Goal: Book appointment/travel/reservation

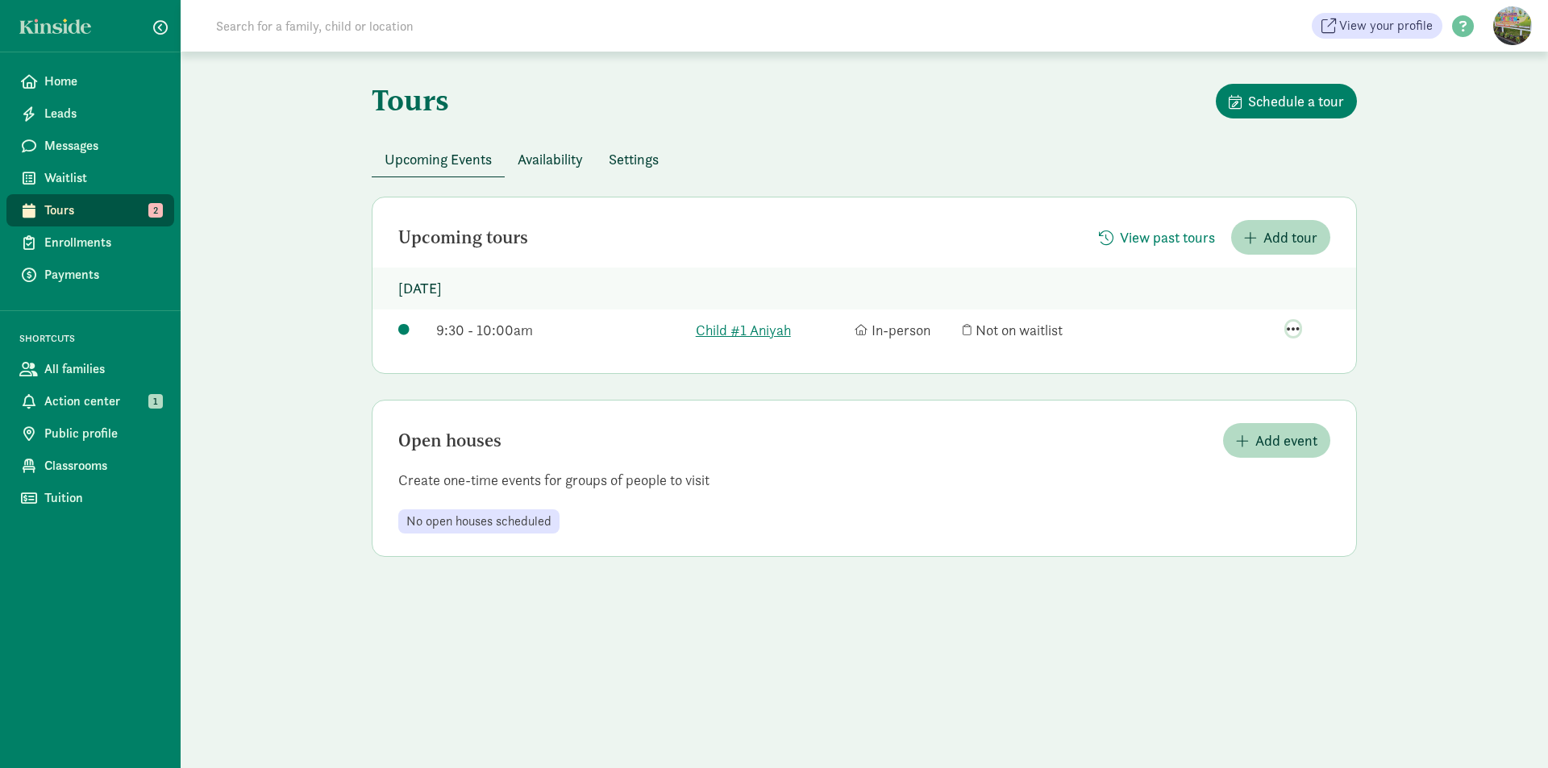
click at [1288, 327] on span "button" at bounding box center [1293, 329] width 13 height 15
click at [1218, 248] on div "View family page" at bounding box center [1254, 259] width 125 height 22
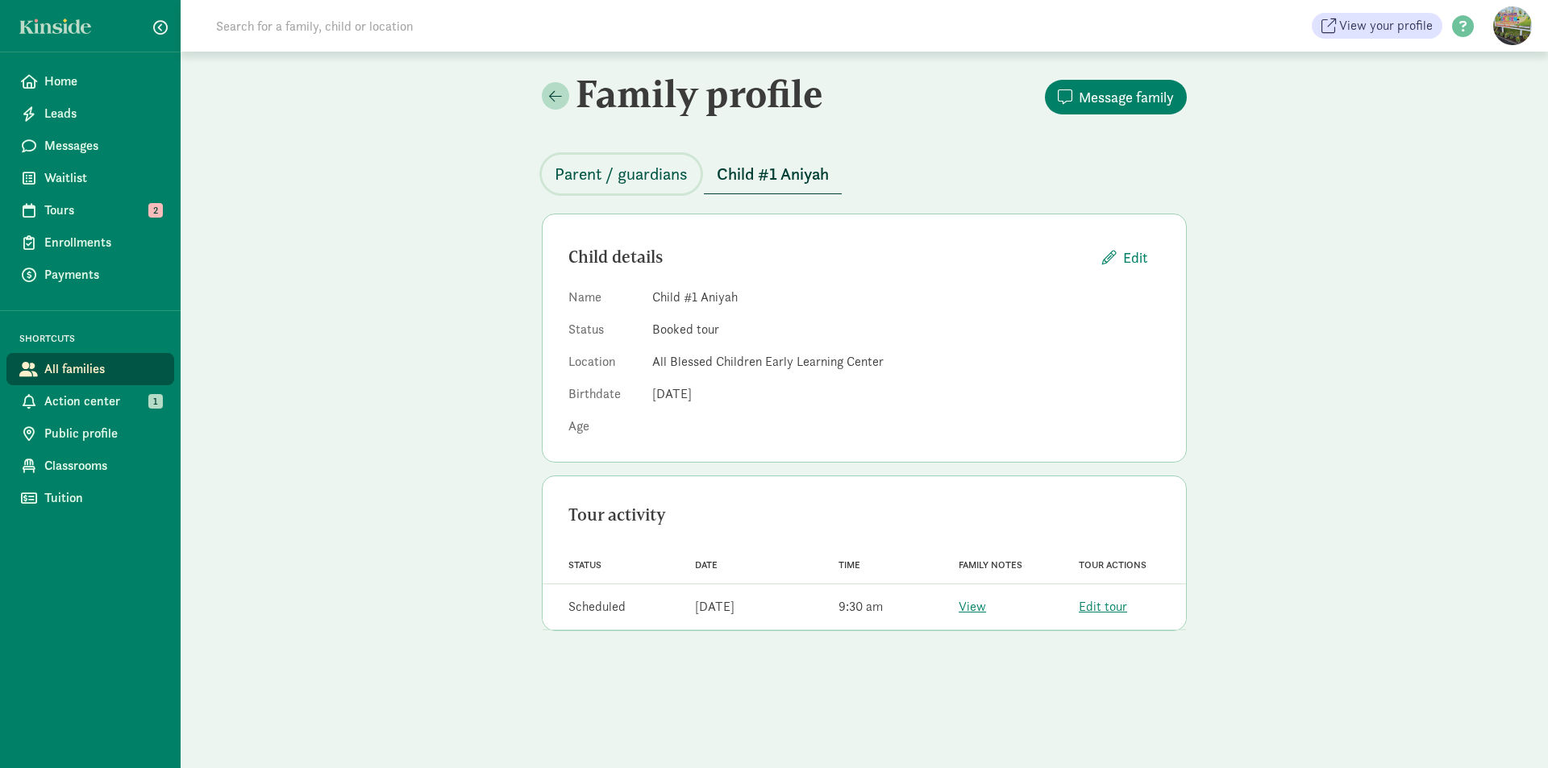
click at [646, 166] on span "Parent / guardians" at bounding box center [621, 174] width 133 height 26
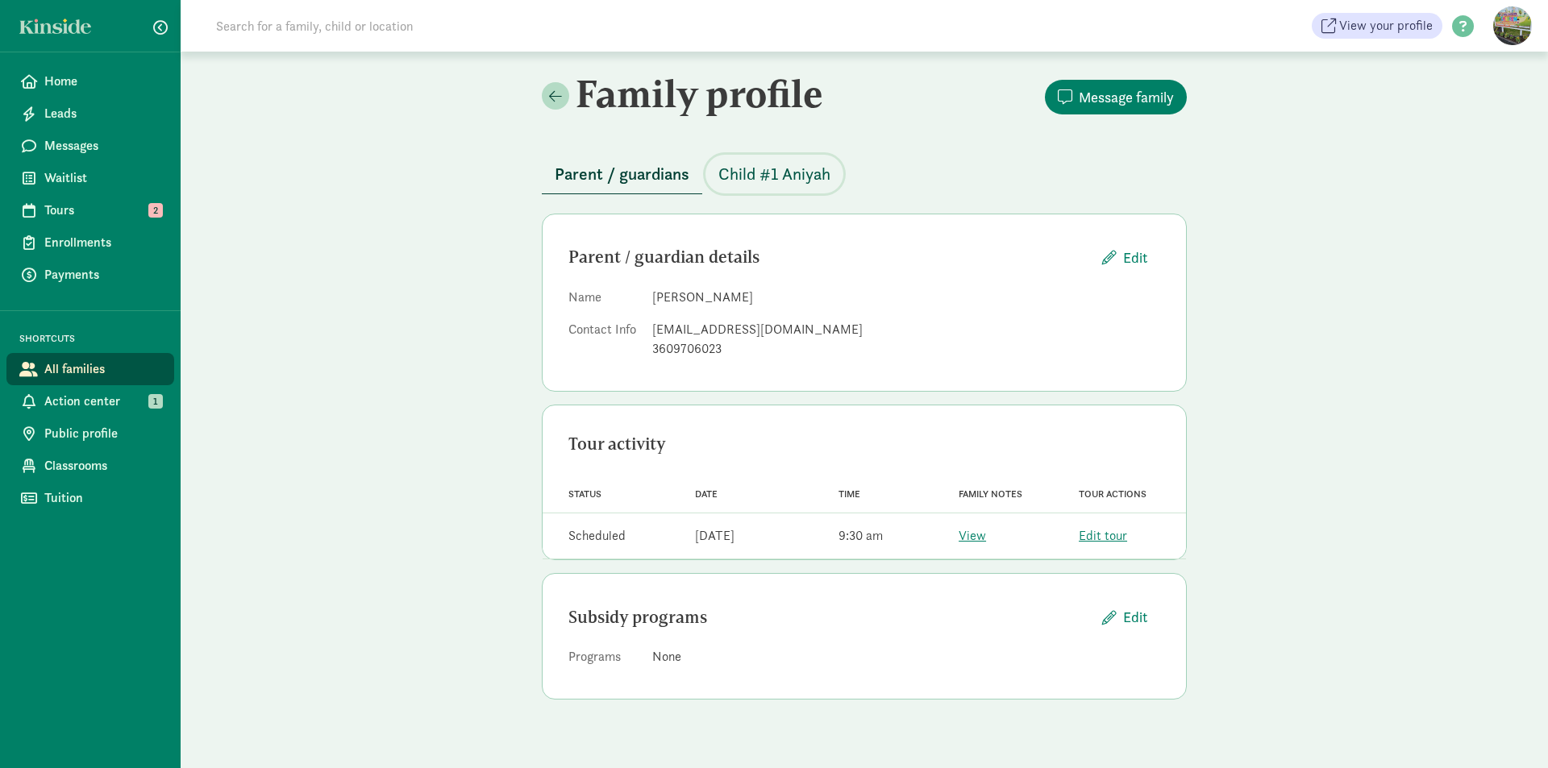
click at [756, 173] on span "Child #1 Aniyah" at bounding box center [774, 174] width 112 height 26
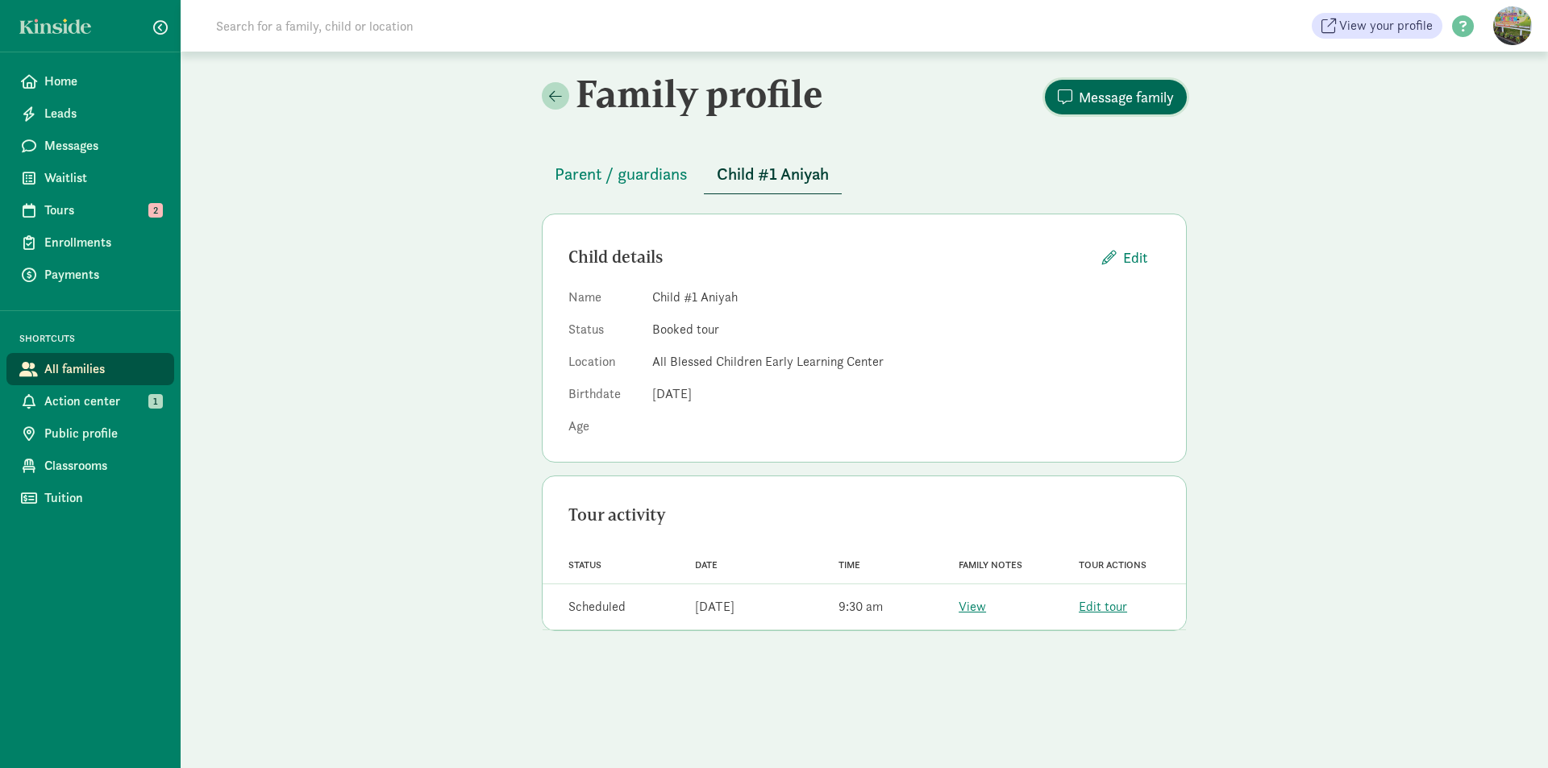
click at [1107, 94] on span "Message family" at bounding box center [1126, 97] width 95 height 22
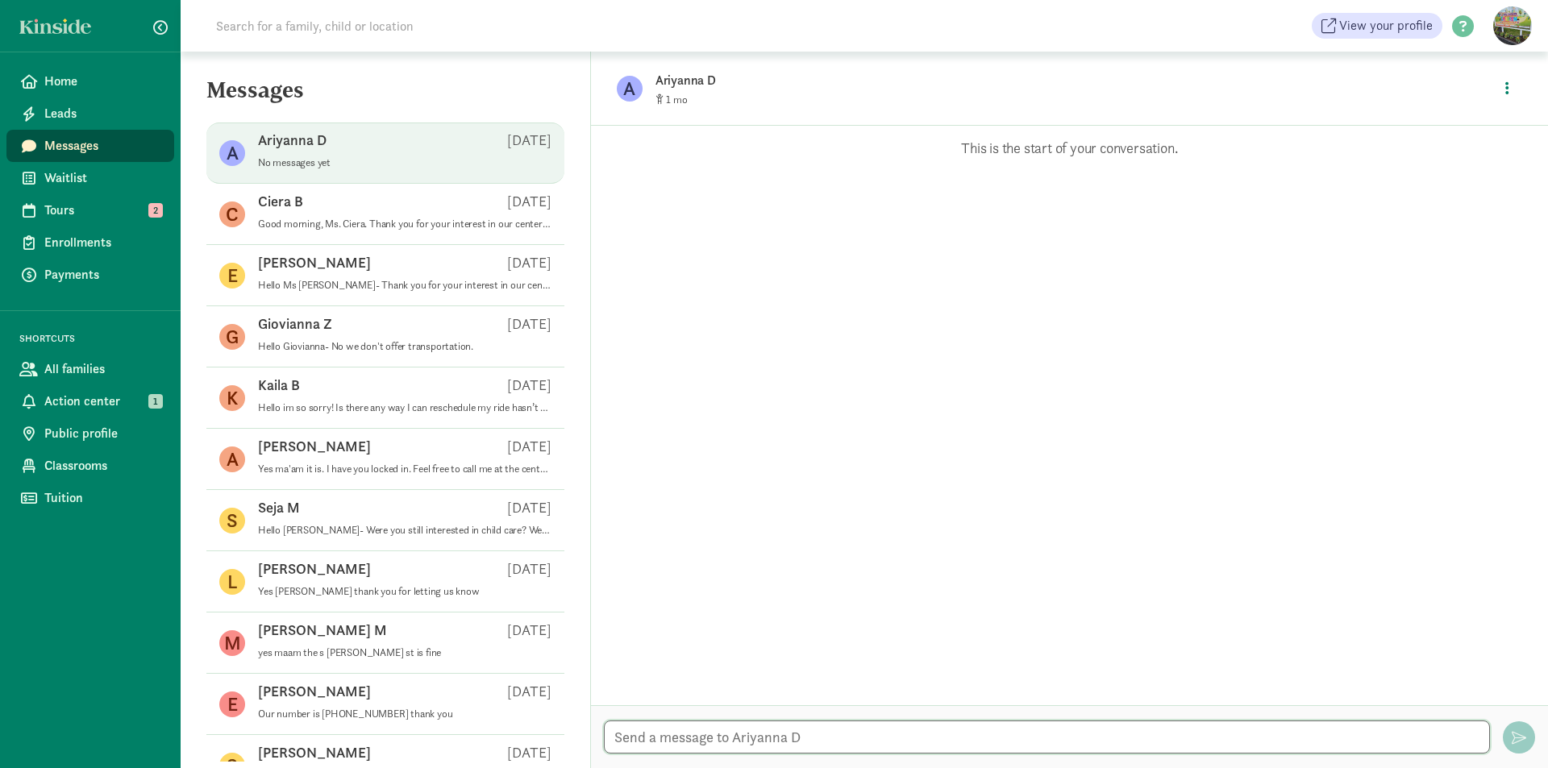
click at [925, 740] on textarea at bounding box center [1047, 737] width 886 height 33
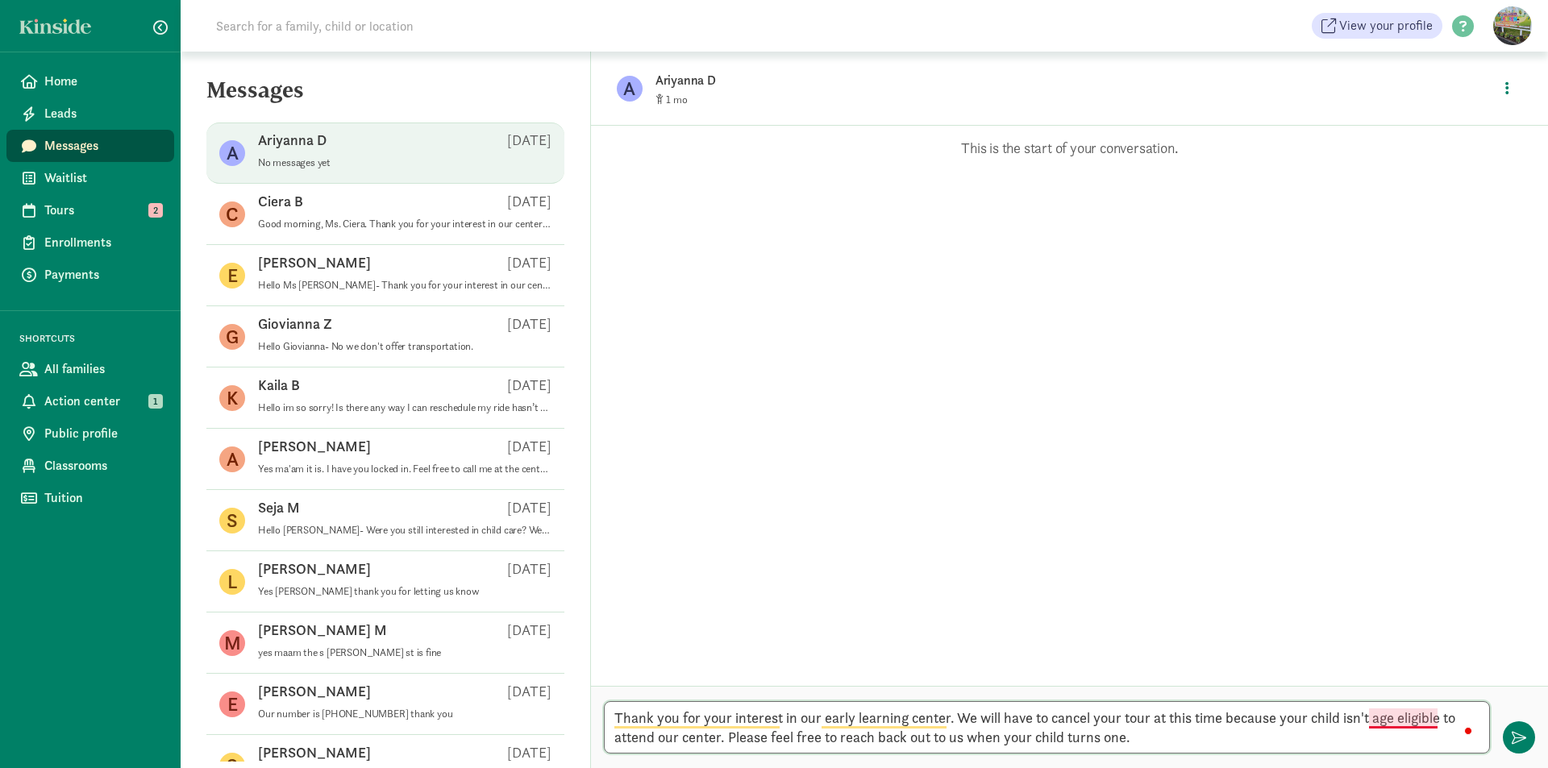
click at [1395, 722] on textarea "Thank you for your interest in our early learning center. We will have to cance…" at bounding box center [1047, 727] width 886 height 52
type textarea "Thank you for your interest in our early learning center. We will have to cance…"
click at [1512, 734] on span "button" at bounding box center [1519, 738] width 15 height 15
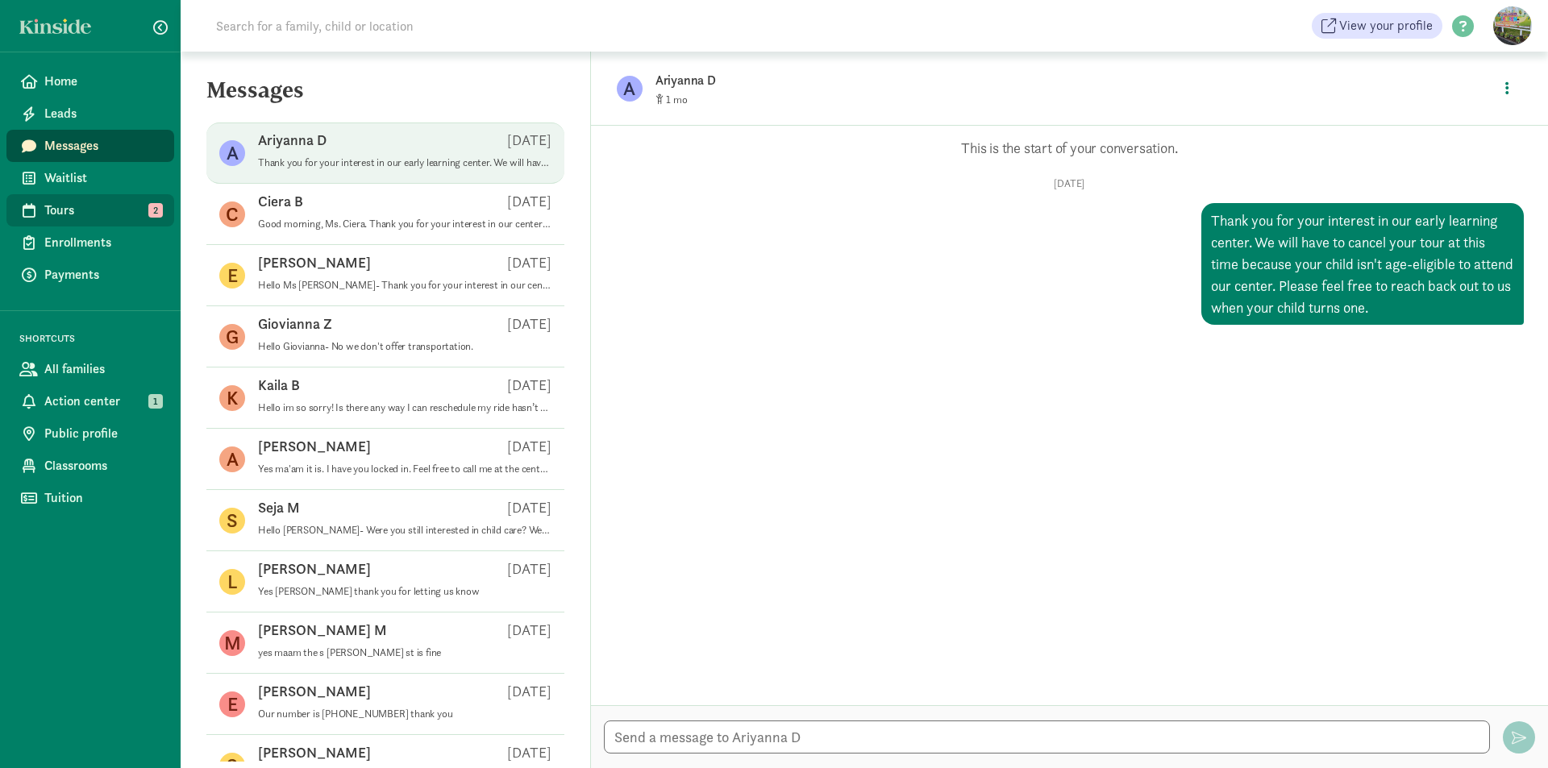
click at [104, 215] on span "Tours" at bounding box center [102, 210] width 117 height 19
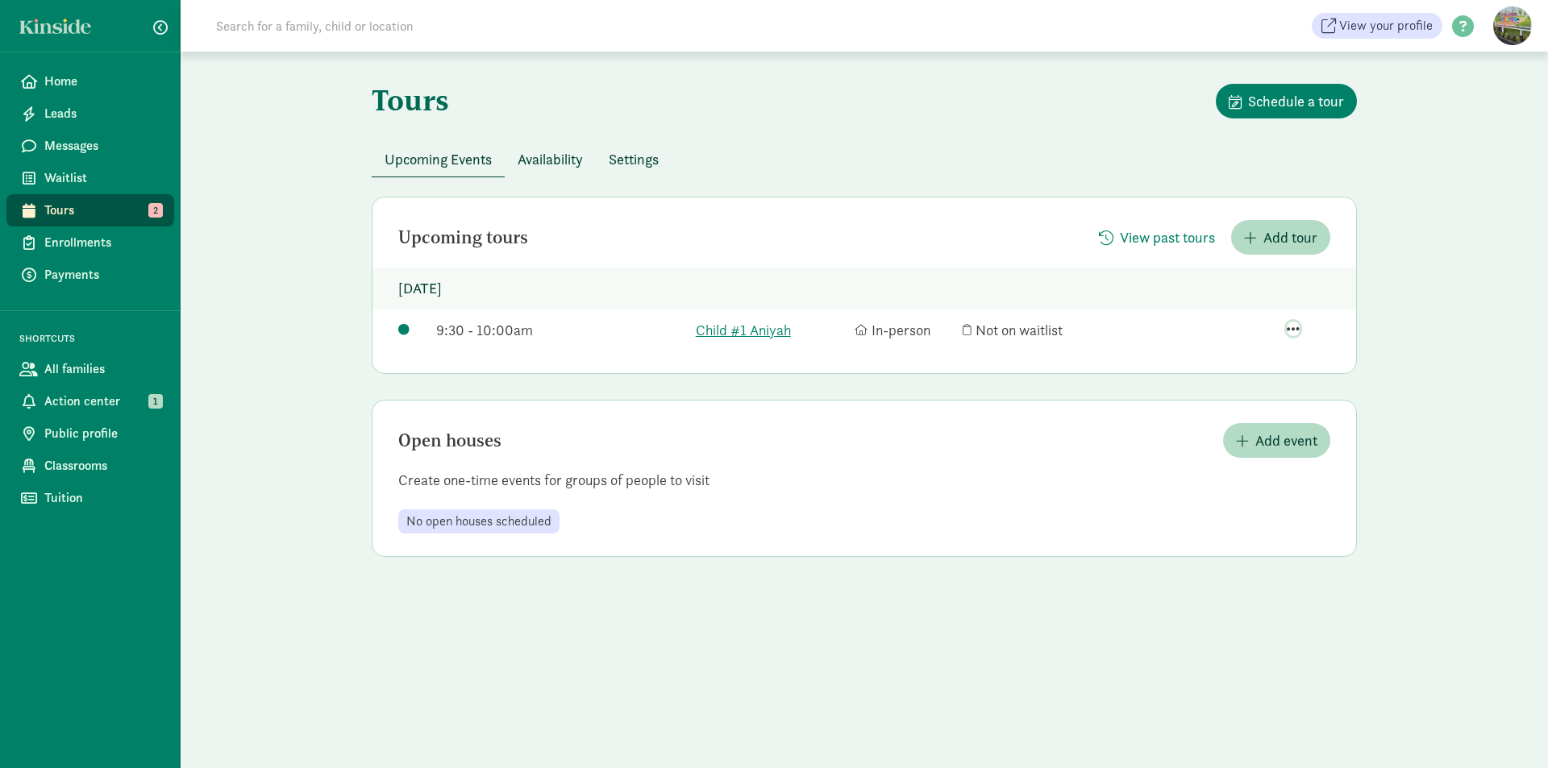
click at [1288, 330] on span "button" at bounding box center [1293, 329] width 13 height 15
click at [1228, 223] on div "Edit tour details" at bounding box center [1254, 234] width 125 height 22
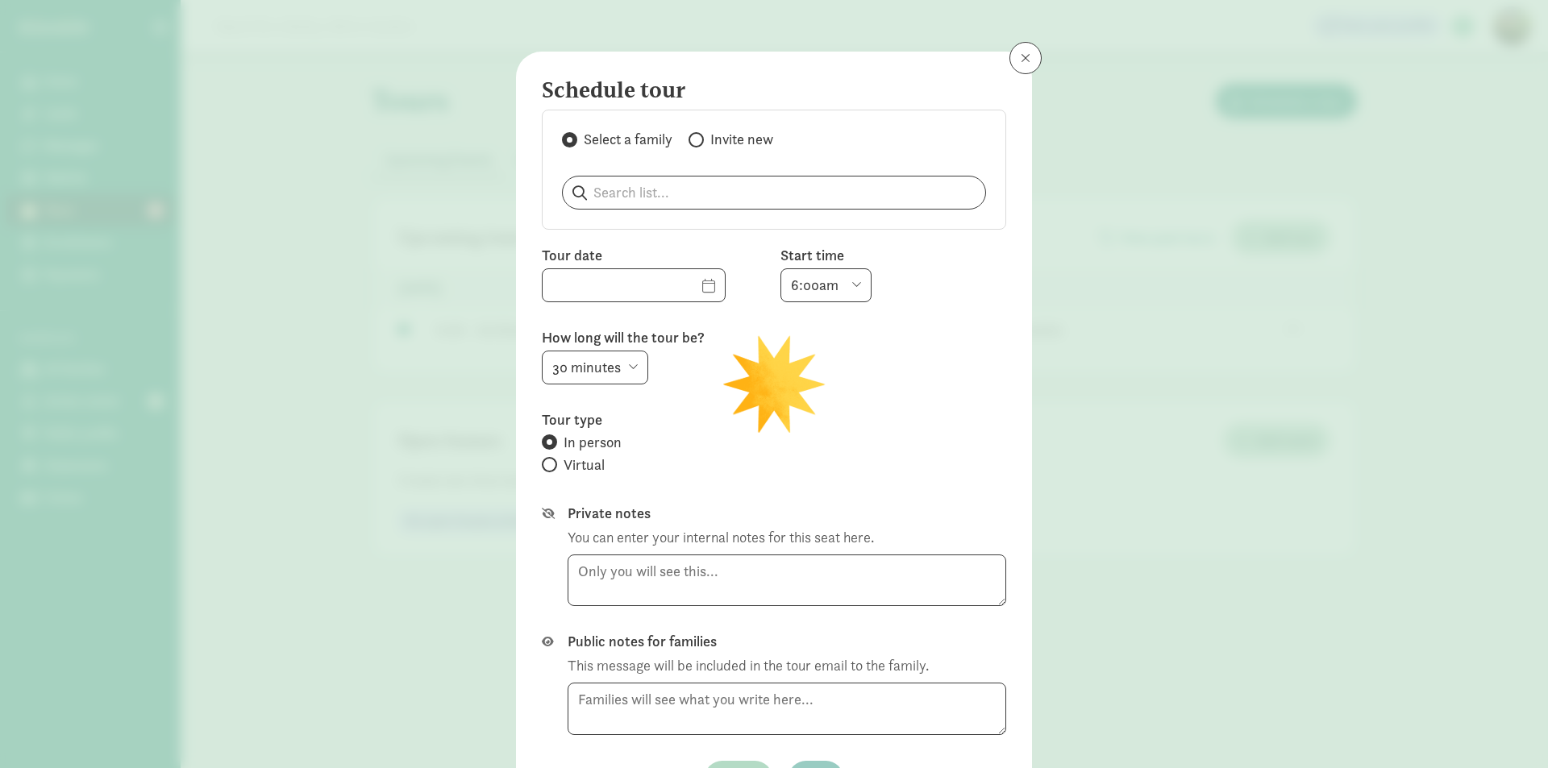
type input "[DATE]"
select select "9:30am"
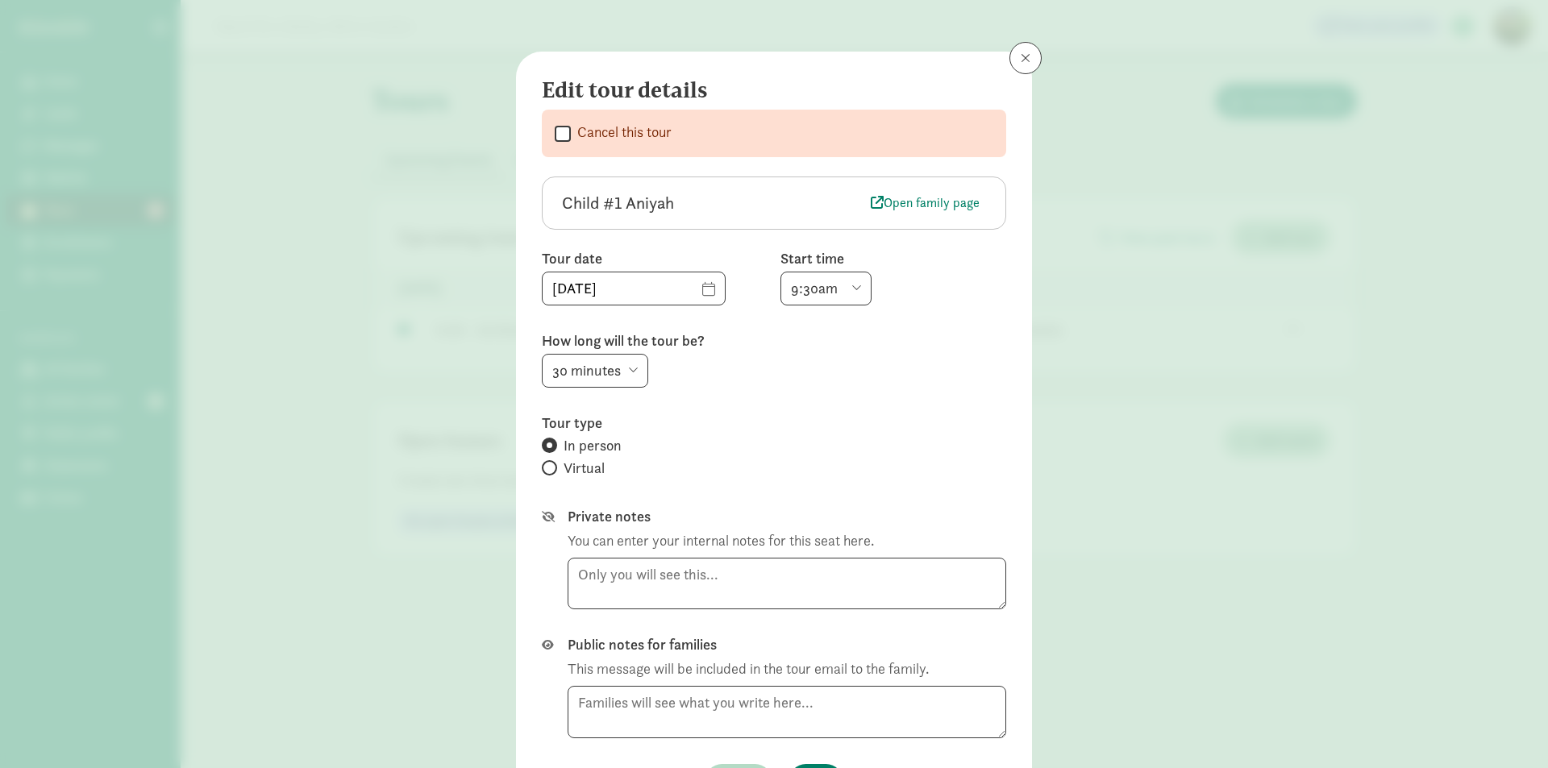
click at [560, 131] on input "Cancel this tour" at bounding box center [563, 134] width 16 height 22
checkbox input "true"
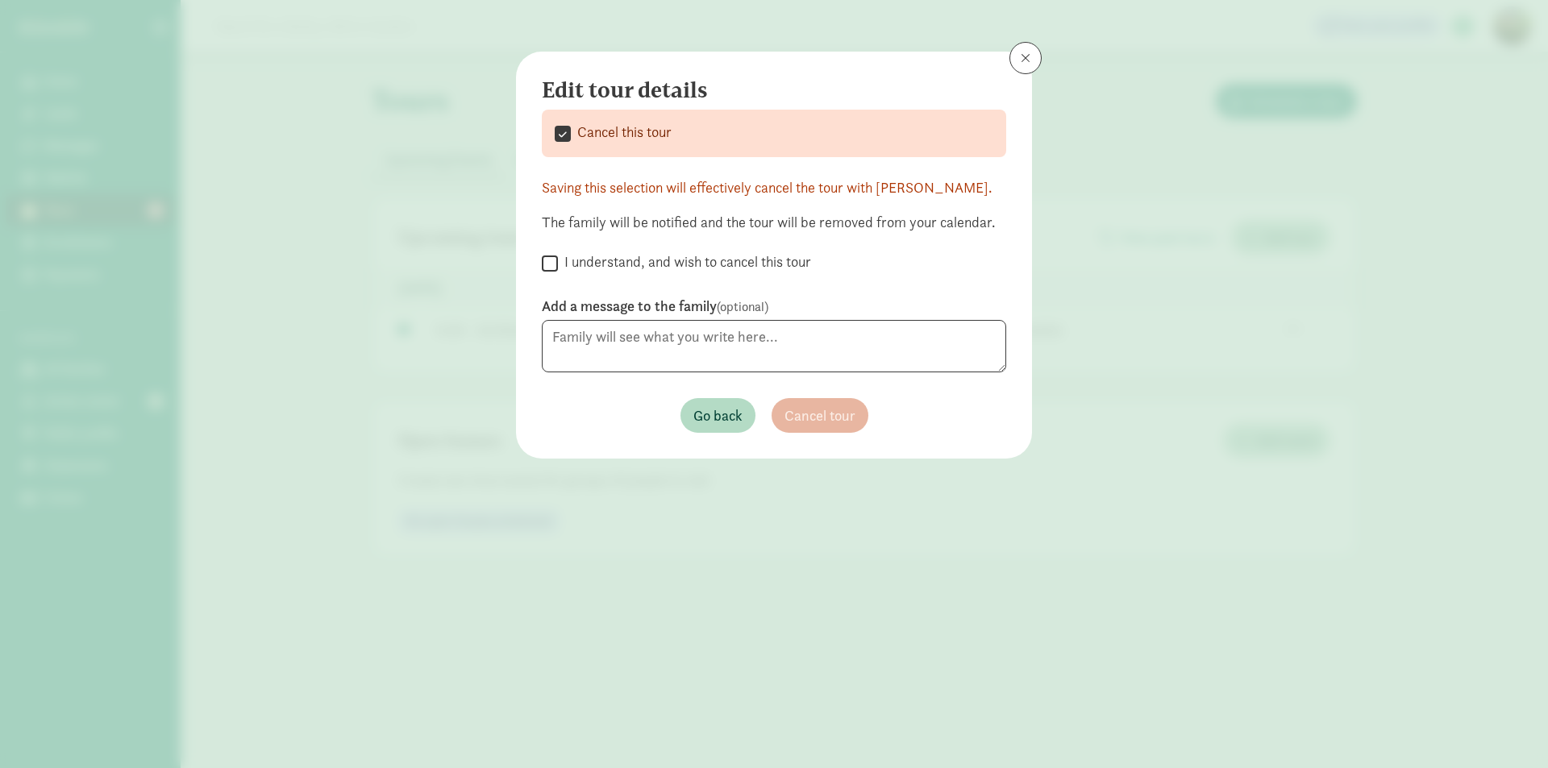
click at [558, 264] on label "I understand, and wish to cancel this tour" at bounding box center [684, 261] width 253 height 19
click at [558, 264] on input "I understand, and wish to cancel this tour" at bounding box center [550, 263] width 16 height 22
checkbox input "true"
click at [847, 414] on span "Cancel tour" at bounding box center [820, 416] width 71 height 22
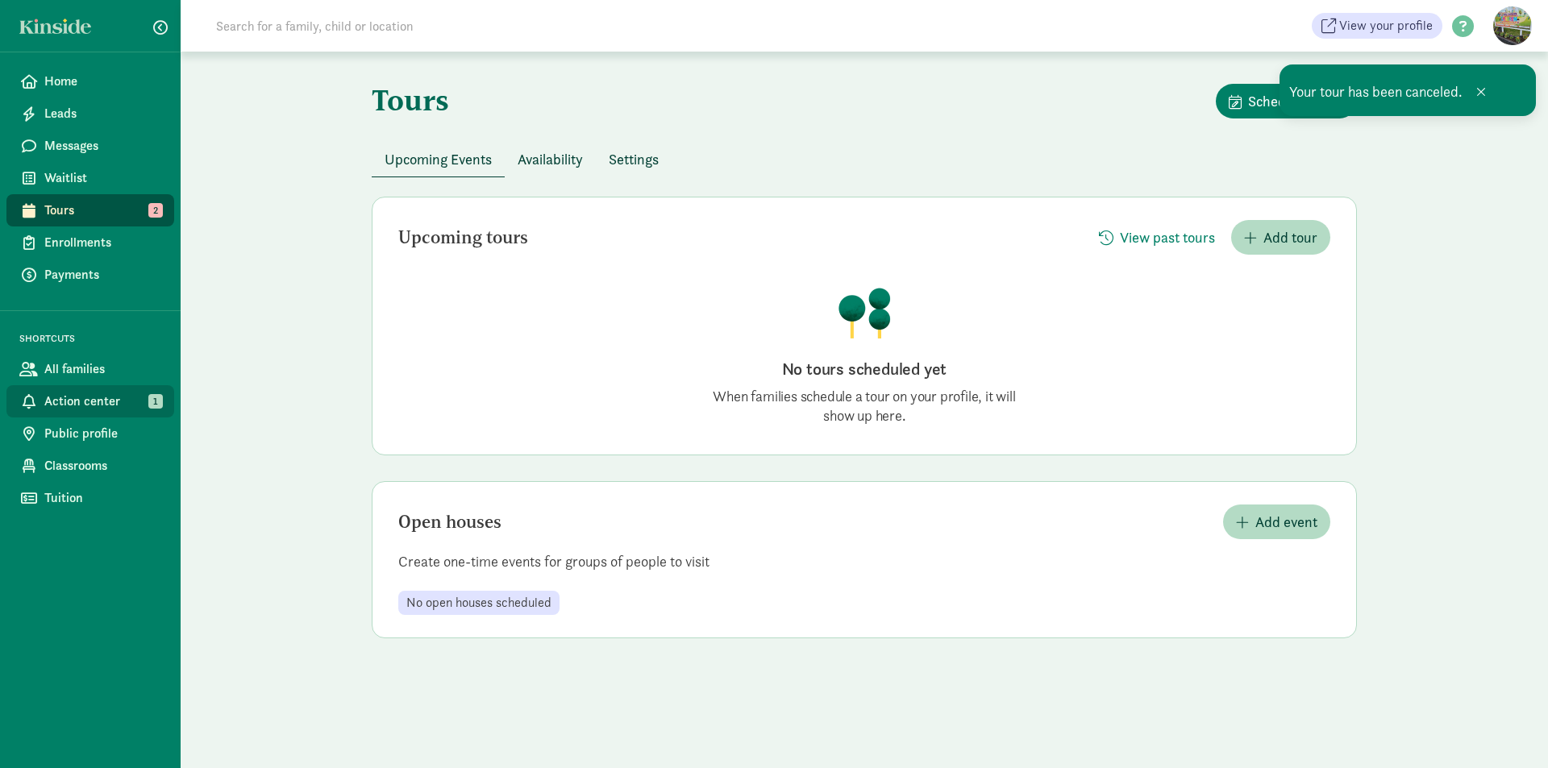
click at [119, 402] on span "Action center" at bounding box center [102, 401] width 117 height 19
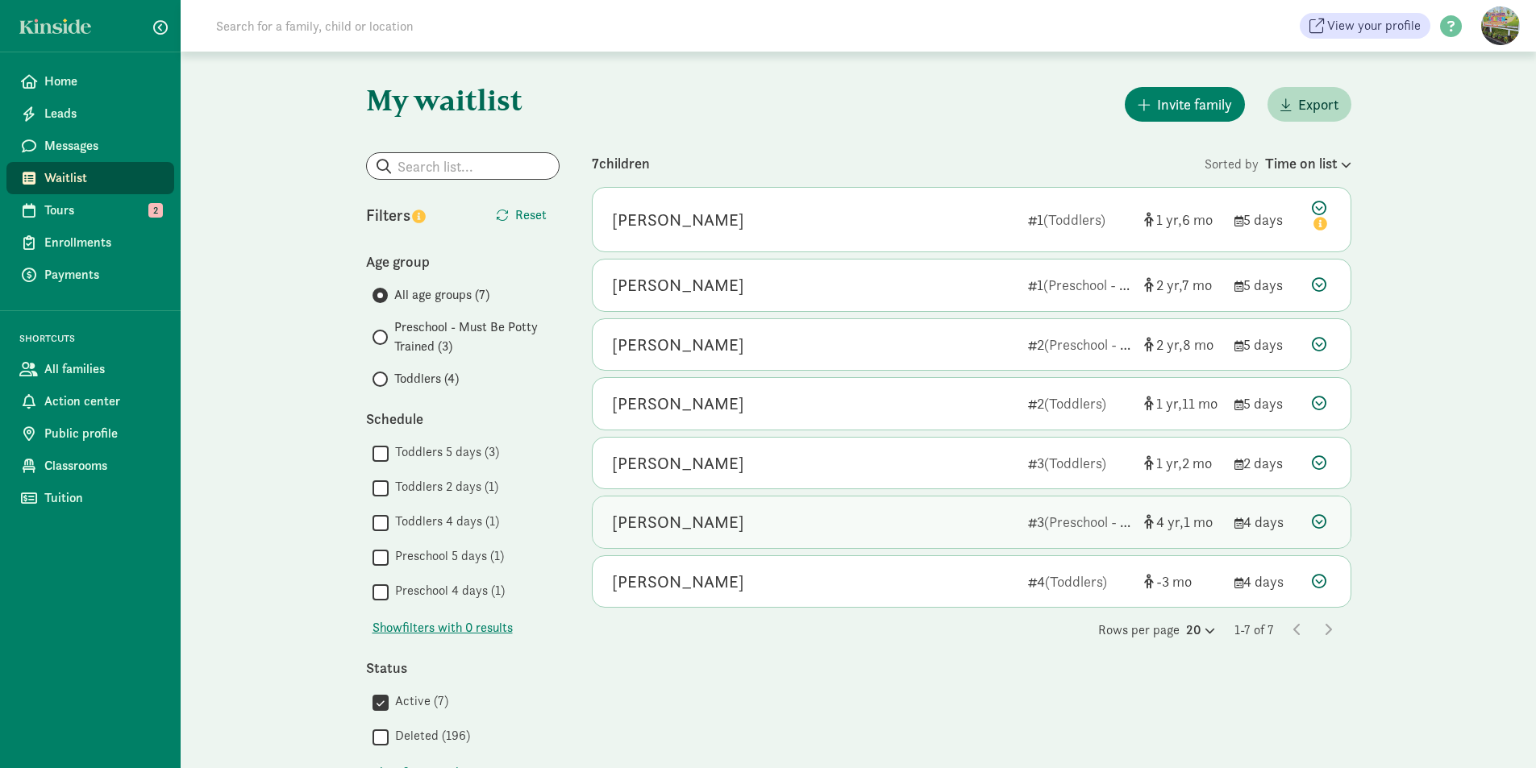
click at [1319, 518] on icon at bounding box center [1319, 521] width 15 height 15
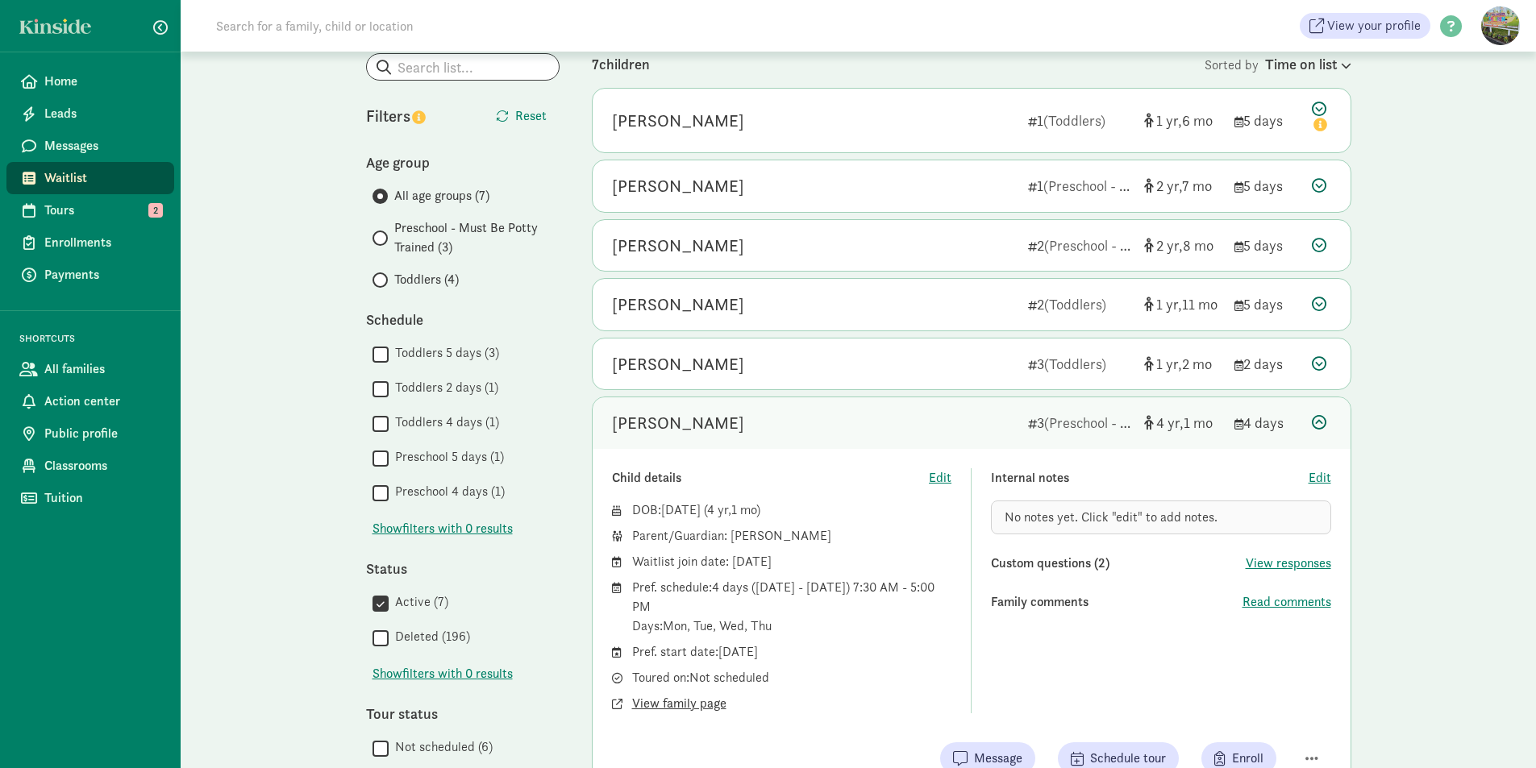
scroll to position [81, 0]
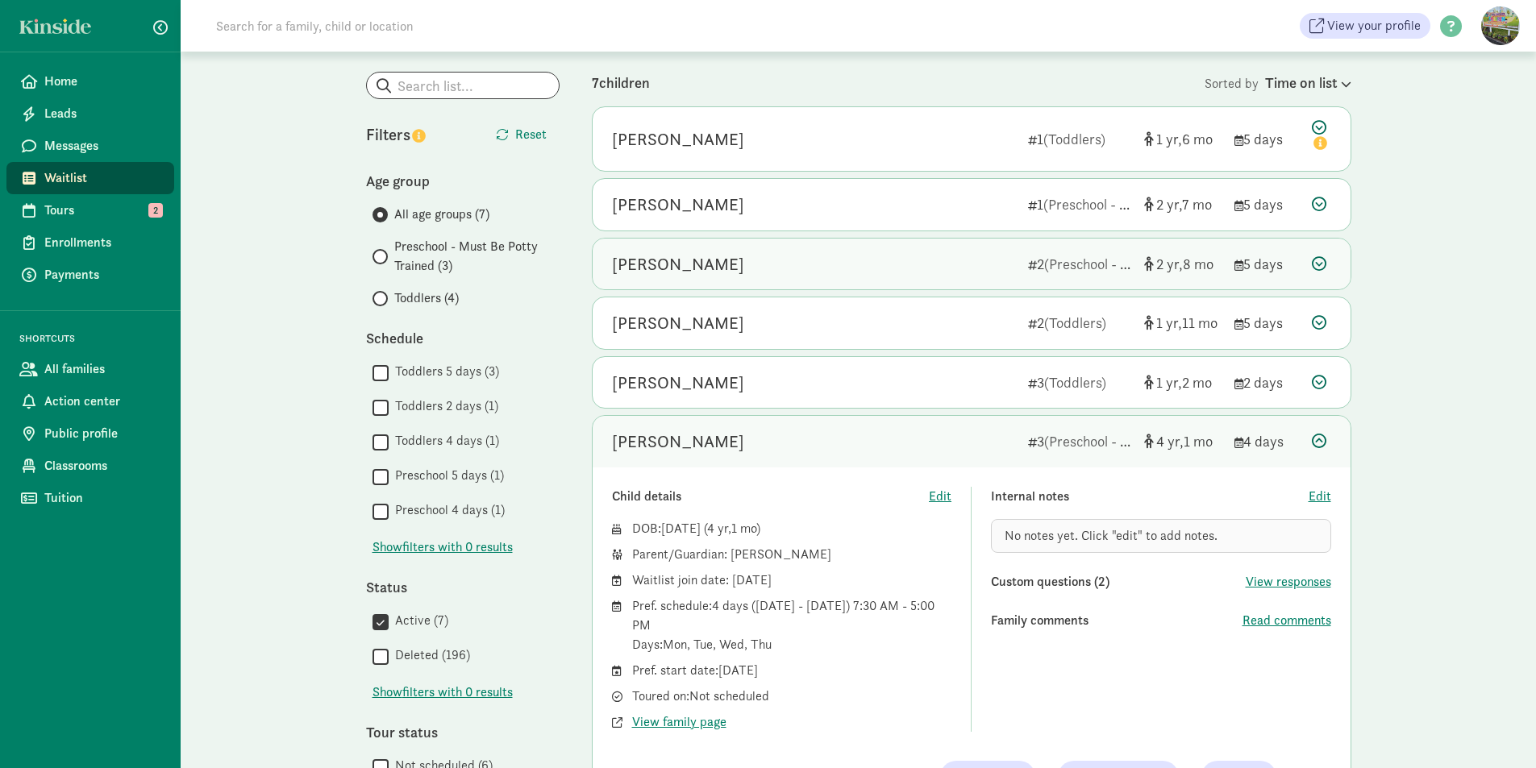
click at [1318, 261] on icon at bounding box center [1319, 263] width 15 height 15
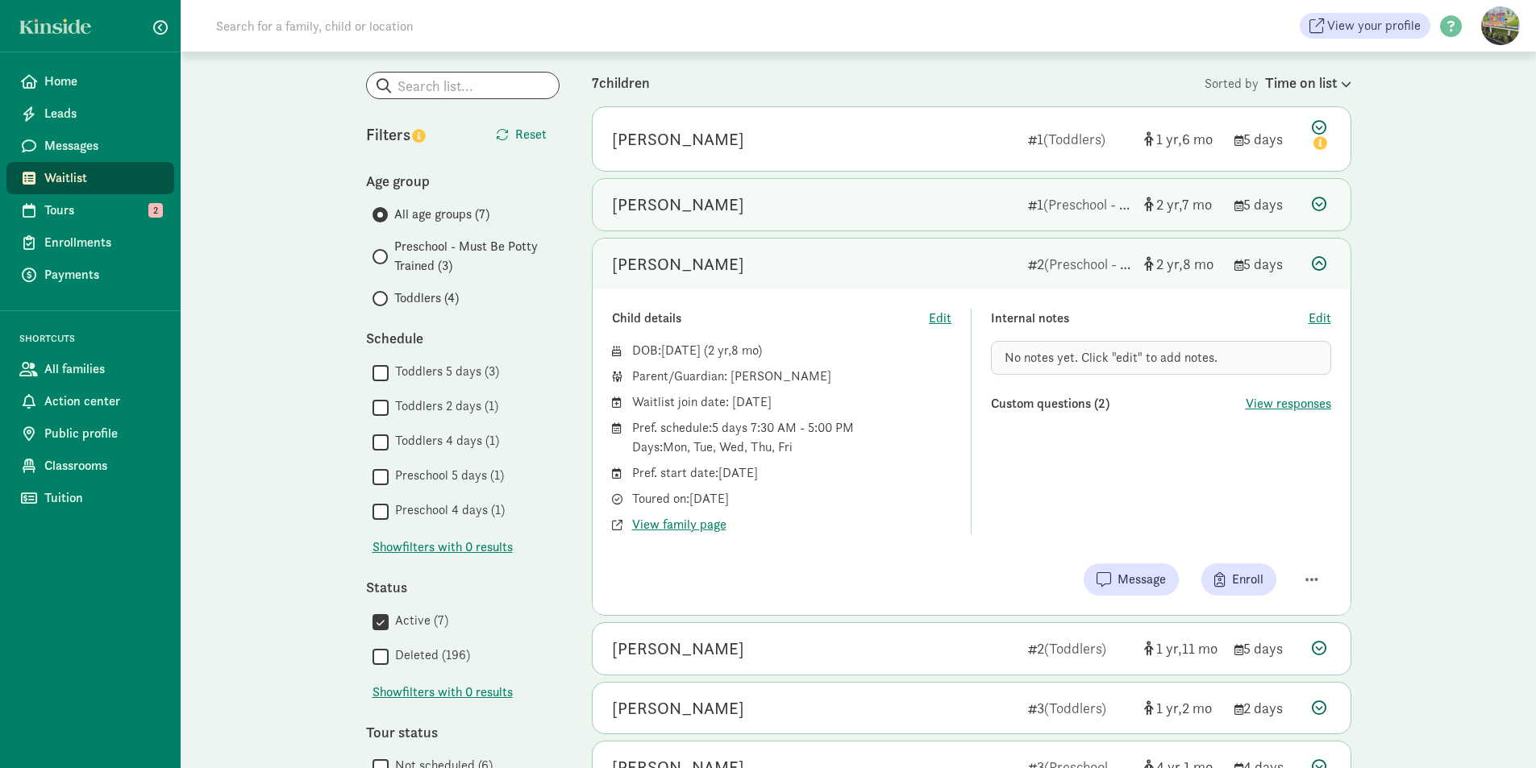
click at [1322, 205] on icon at bounding box center [1319, 204] width 15 height 15
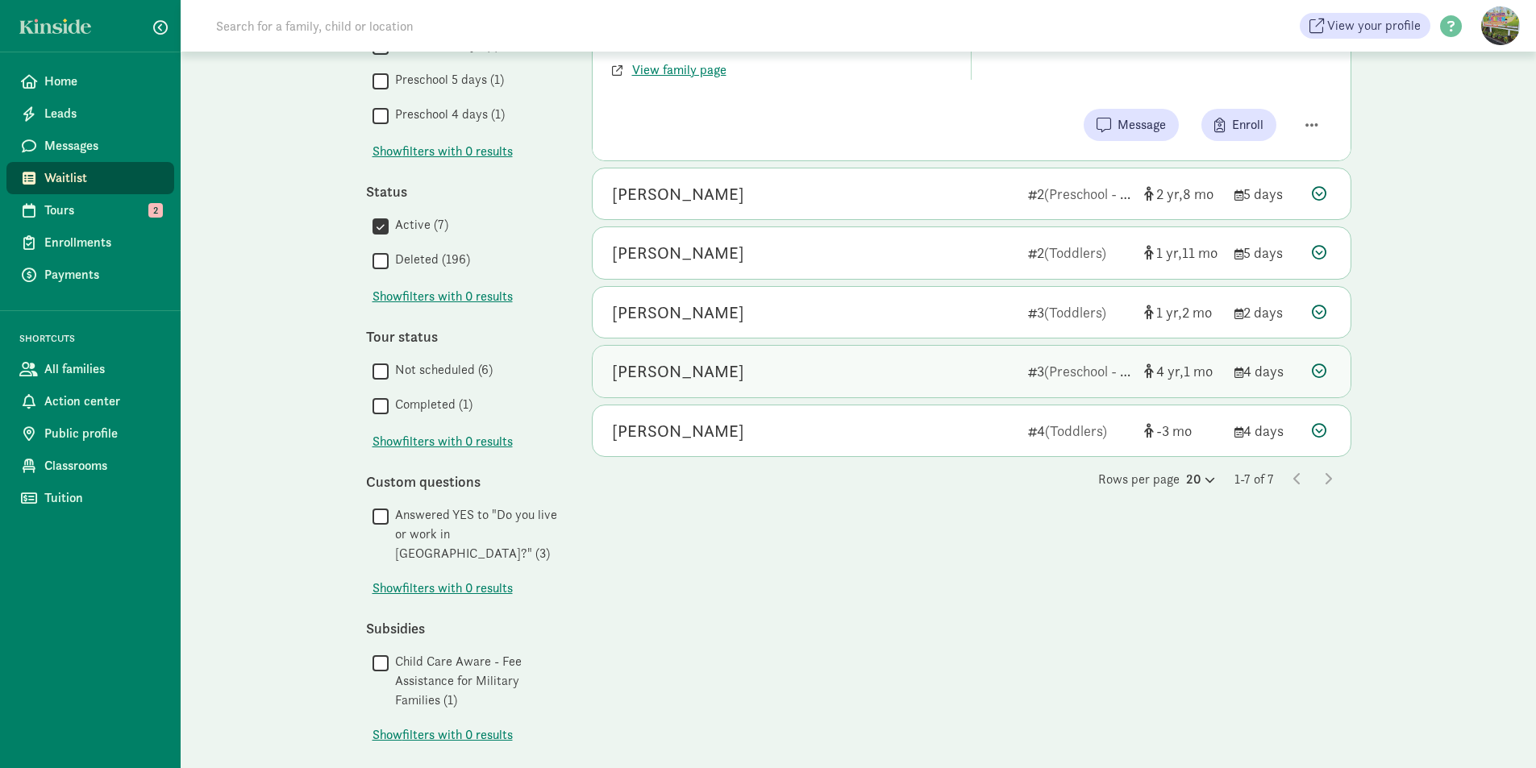
scroll to position [484, 0]
